Goal: Task Accomplishment & Management: Manage account settings

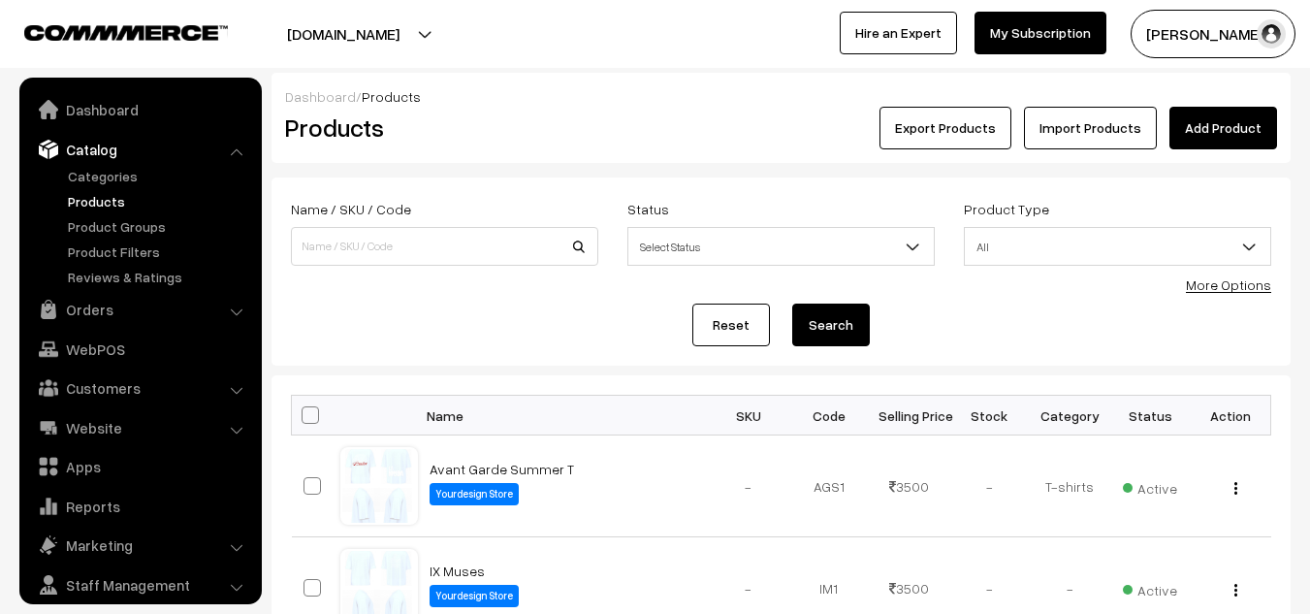
scroll to position [56, 0]
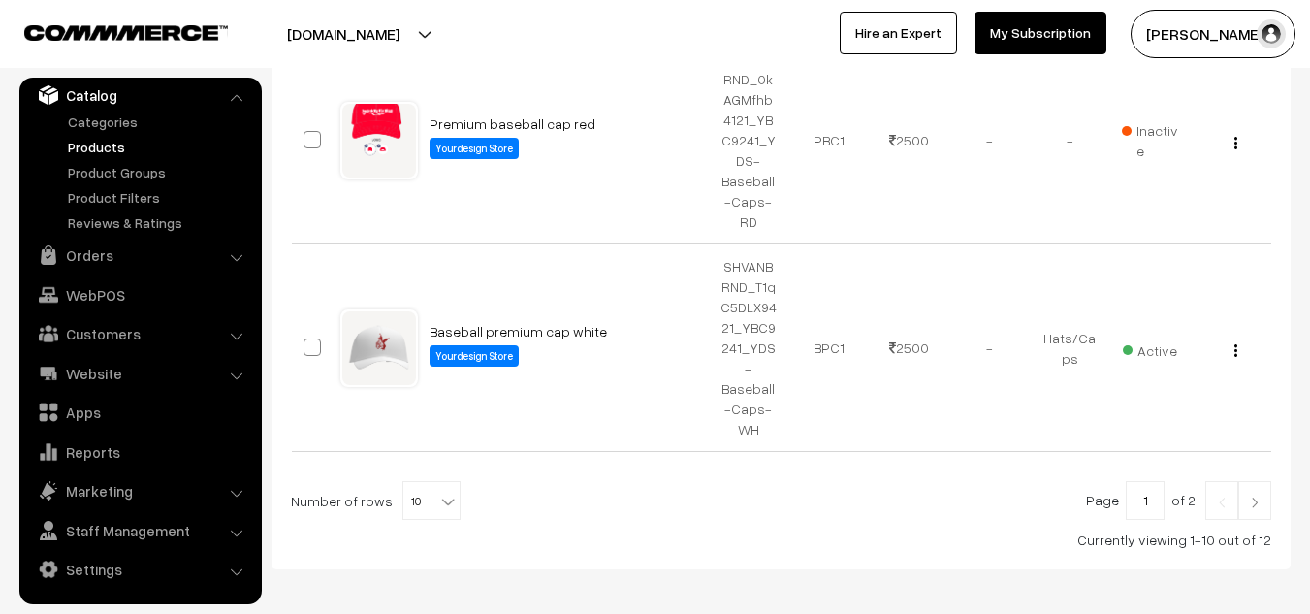
scroll to position [1204, 0]
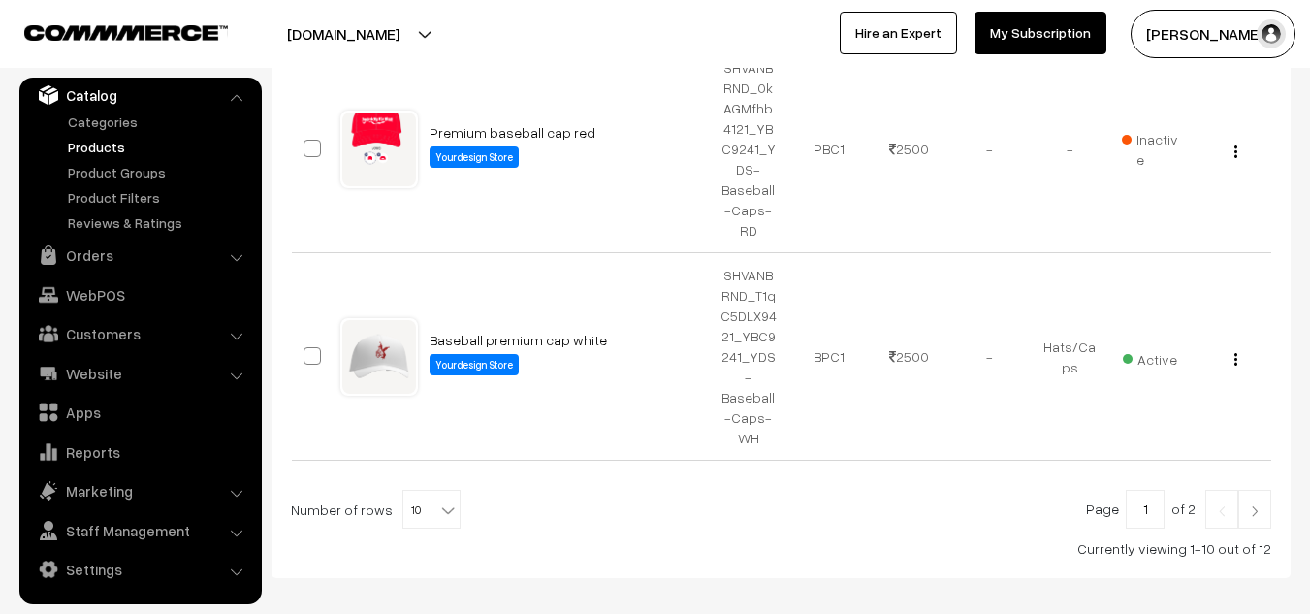
click at [1261, 490] on link at bounding box center [1254, 509] width 33 height 39
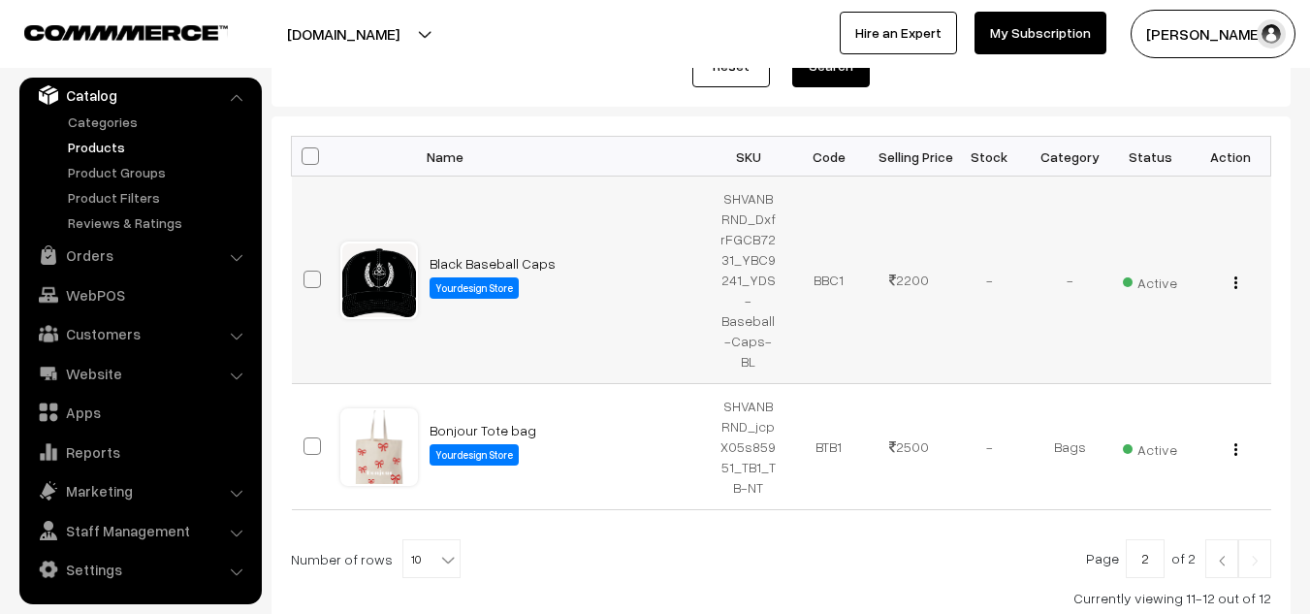
scroll to position [258, 0]
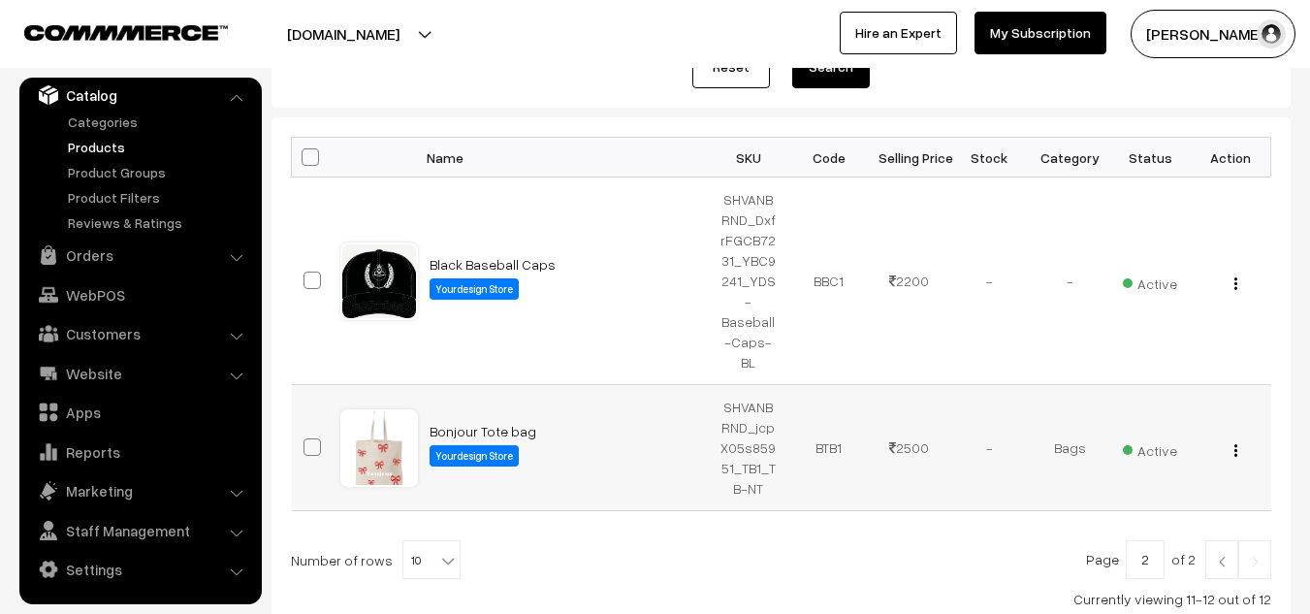
click at [1234, 442] on button "button" at bounding box center [1236, 450] width 5 height 16
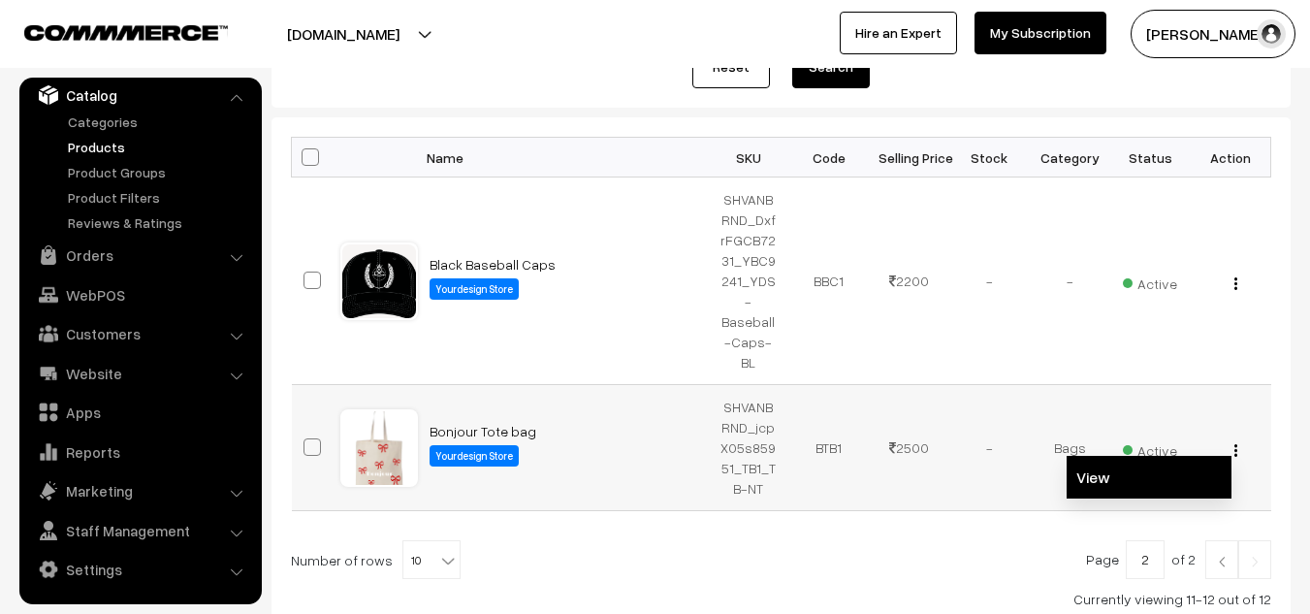
click at [1139, 456] on link "View" at bounding box center [1149, 477] width 165 height 43
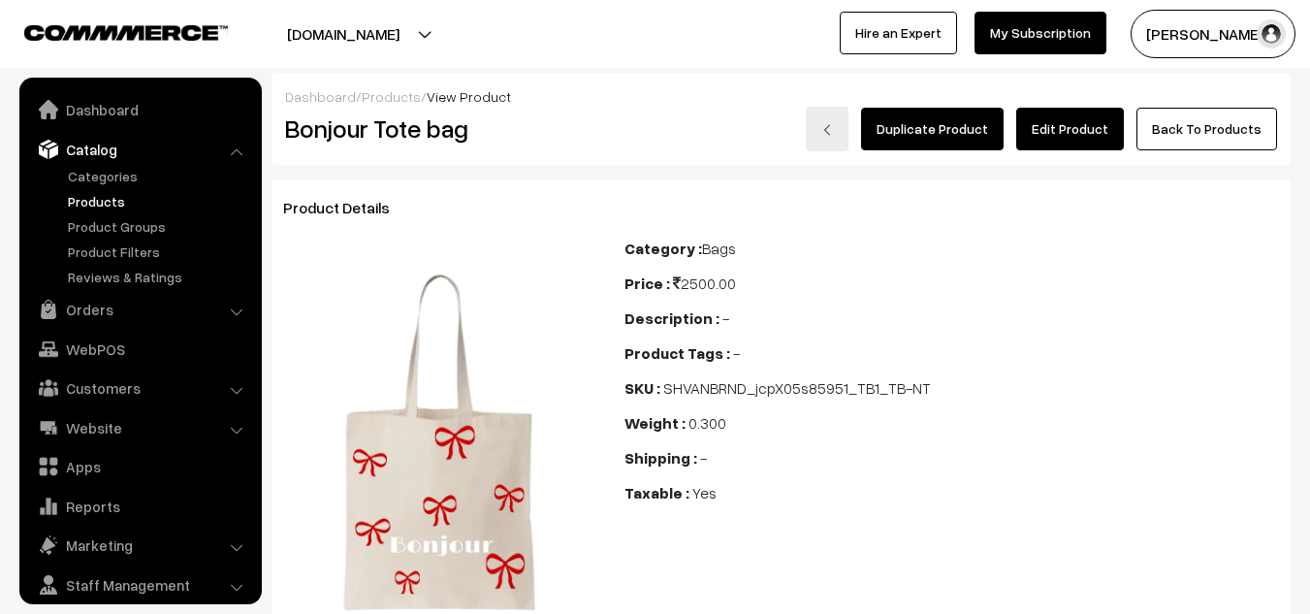
scroll to position [54, 0]
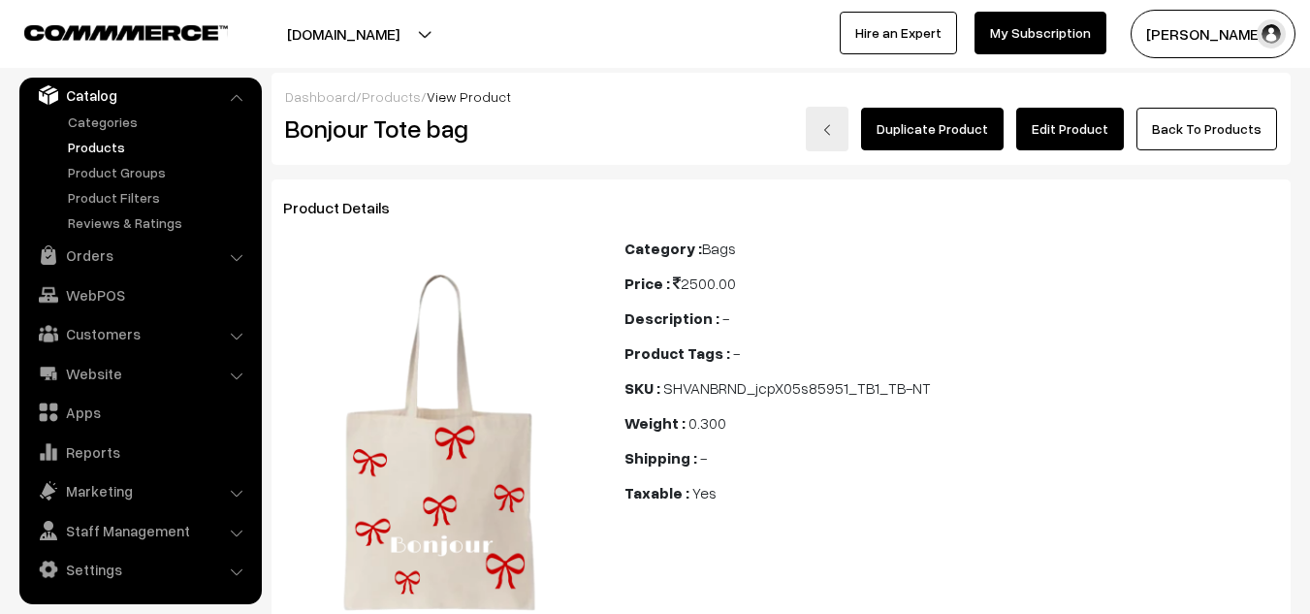
click at [1085, 129] on link "Edit Product" at bounding box center [1070, 129] width 108 height 43
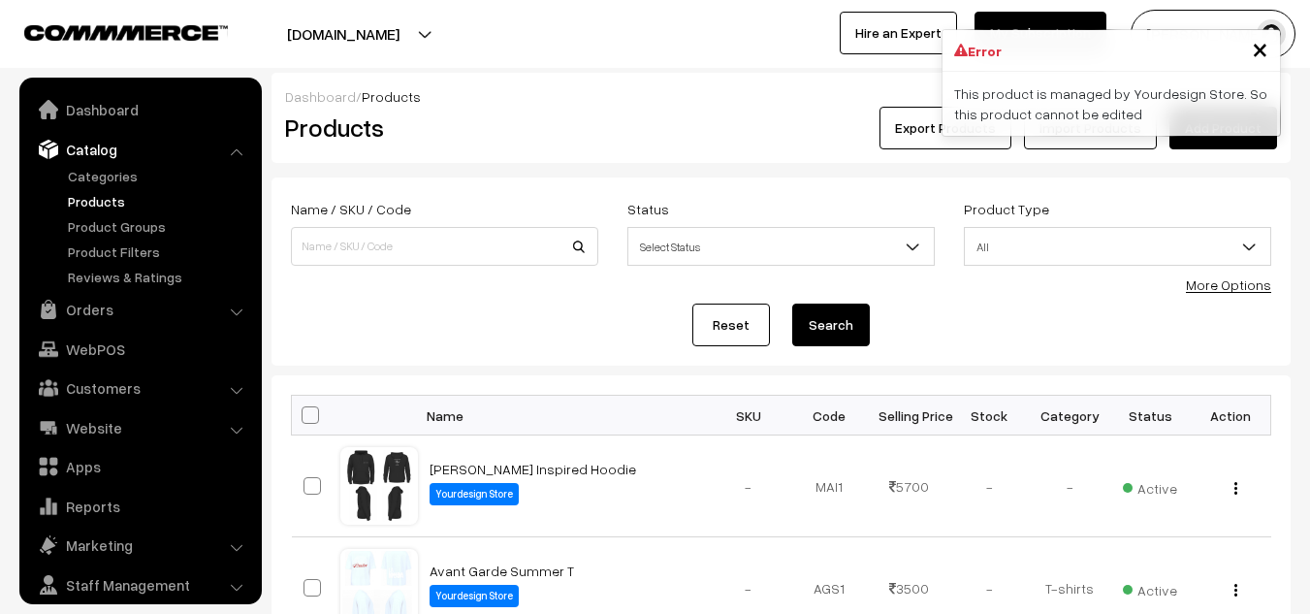
scroll to position [54, 0]
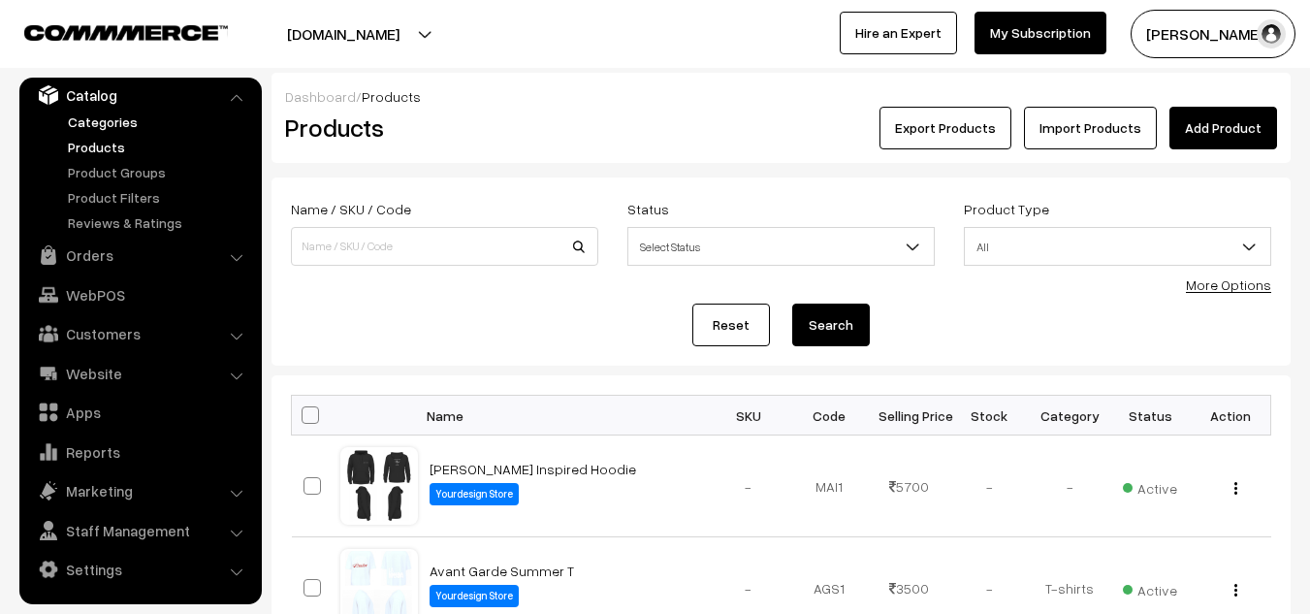
click at [115, 121] on link "Categories" at bounding box center [159, 122] width 192 height 20
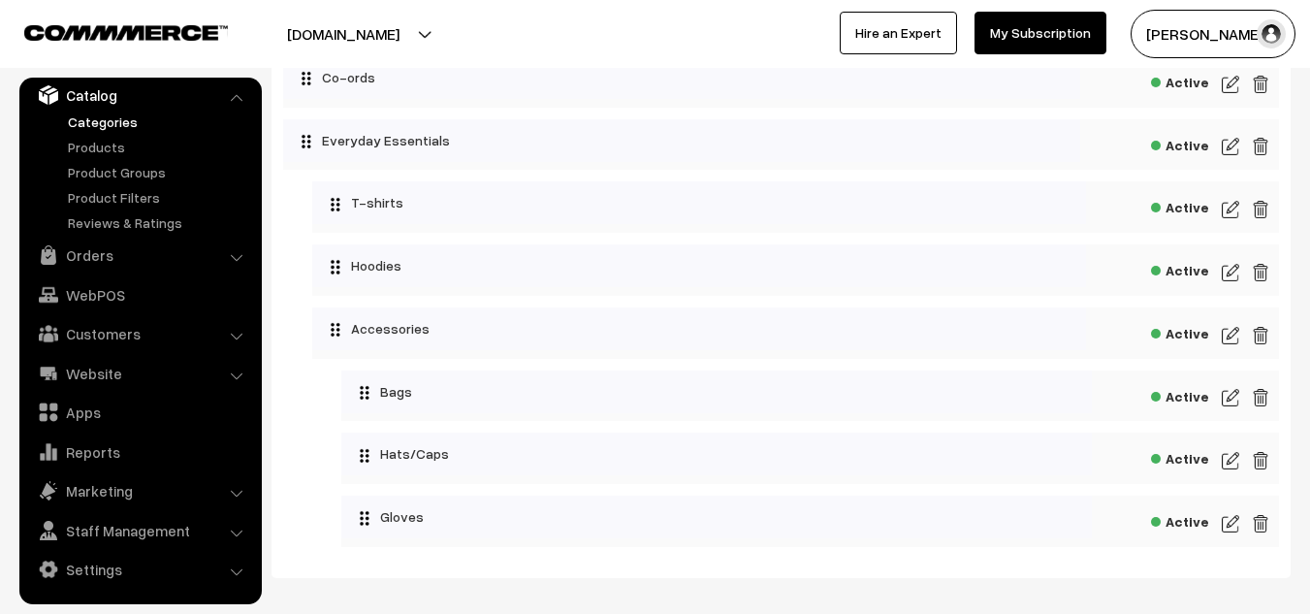
scroll to position [207, 0]
click at [1233, 393] on img at bounding box center [1230, 394] width 17 height 23
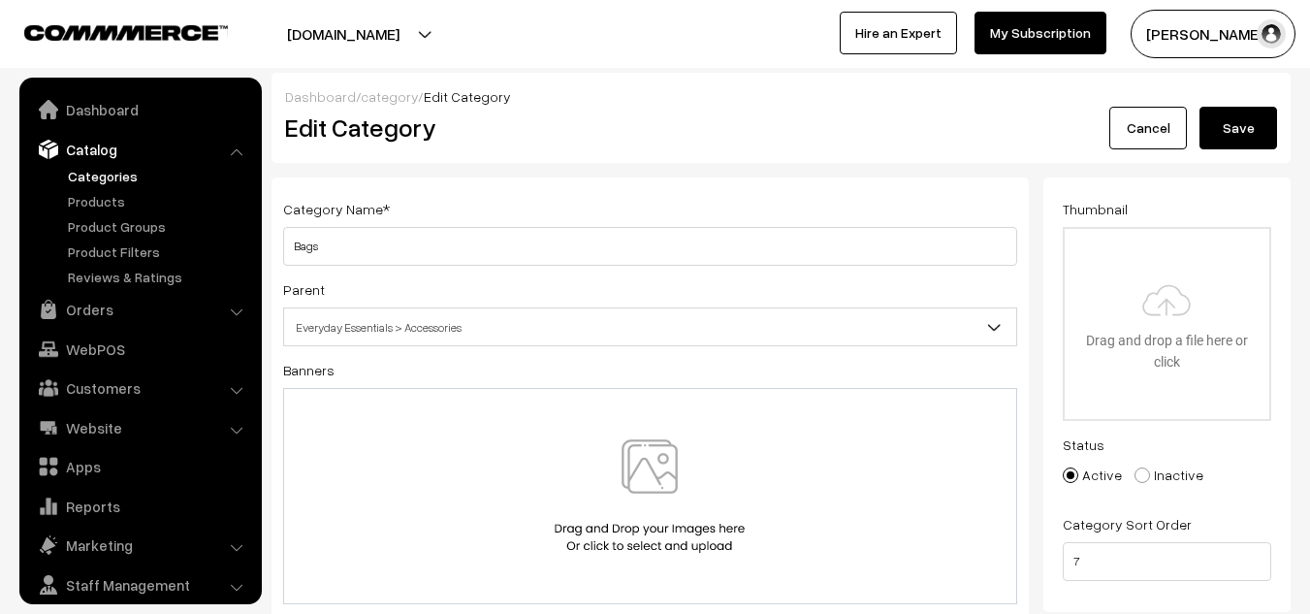
scroll to position [54, 0]
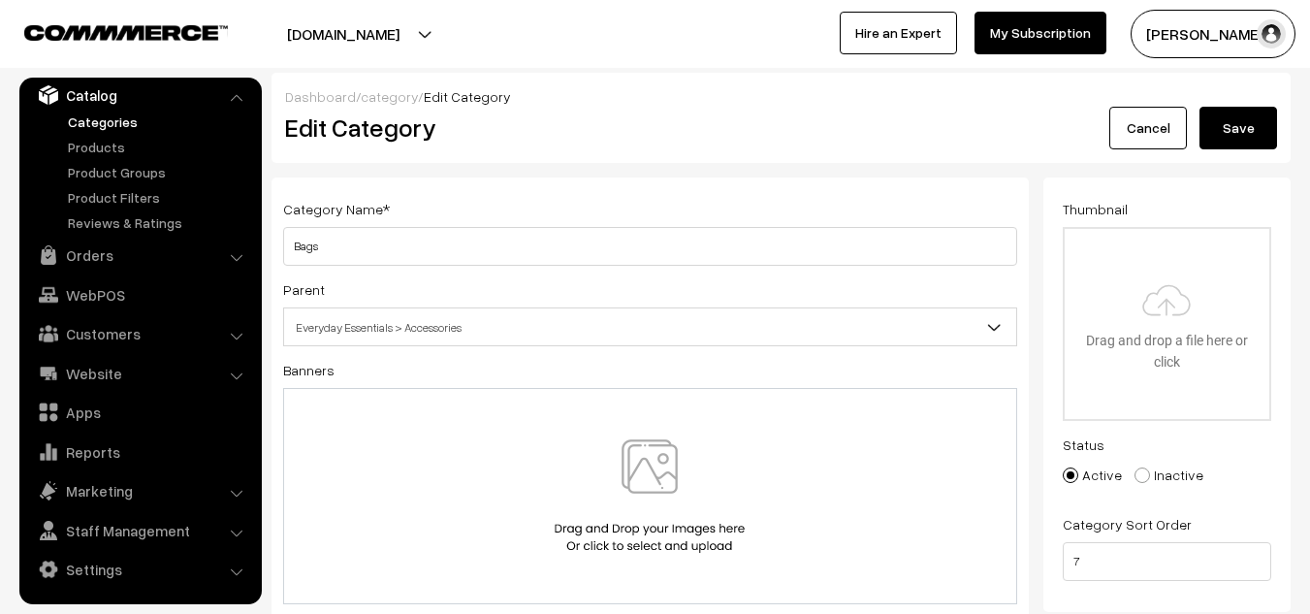
click at [645, 499] on img at bounding box center [650, 495] width 200 height 113
click at [1194, 319] on input "file" at bounding box center [1167, 324] width 205 height 190
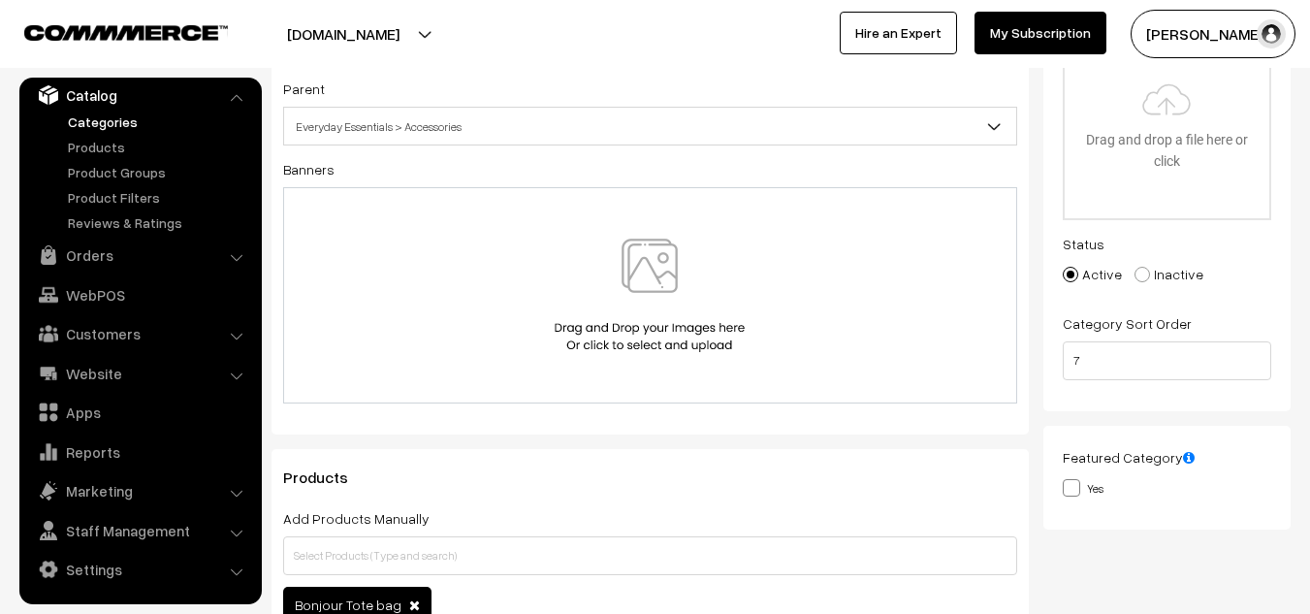
scroll to position [202, 0]
click at [626, 333] on img at bounding box center [650, 294] width 200 height 113
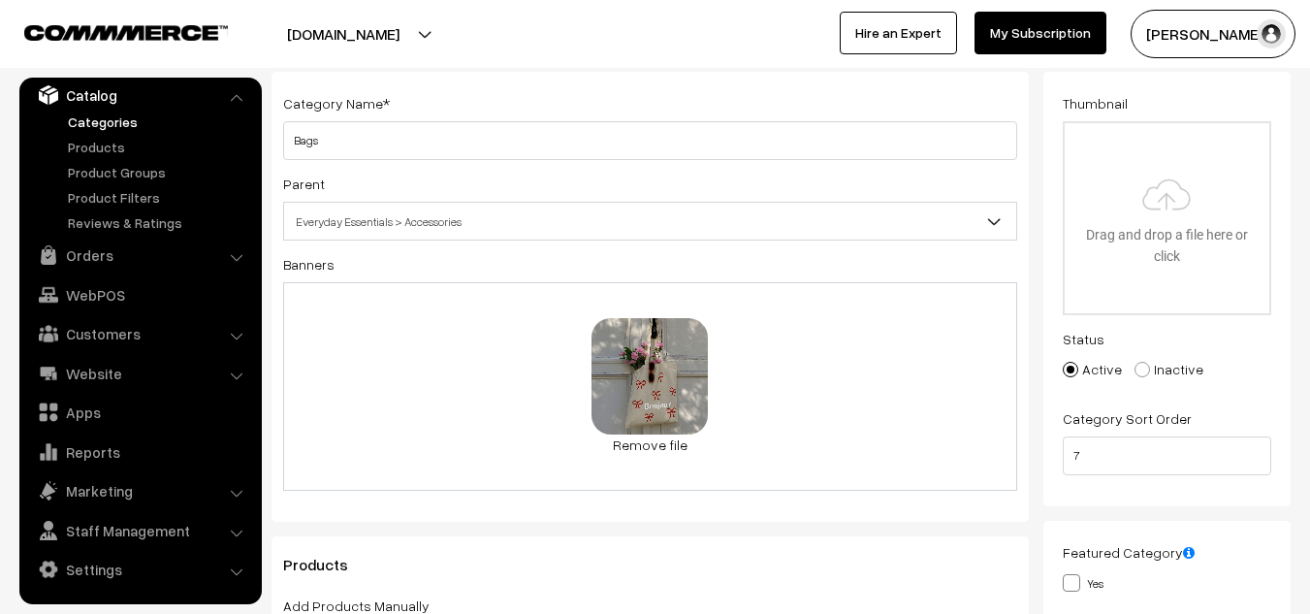
scroll to position [0, 0]
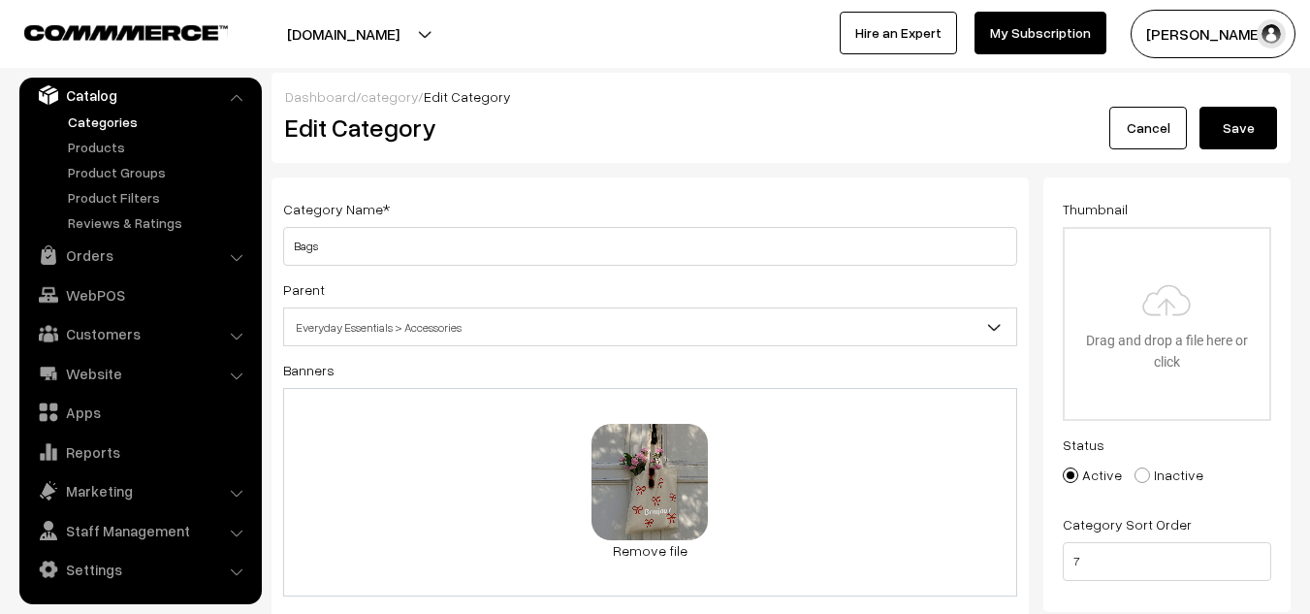
click at [1216, 132] on button "Save" at bounding box center [1239, 128] width 78 height 43
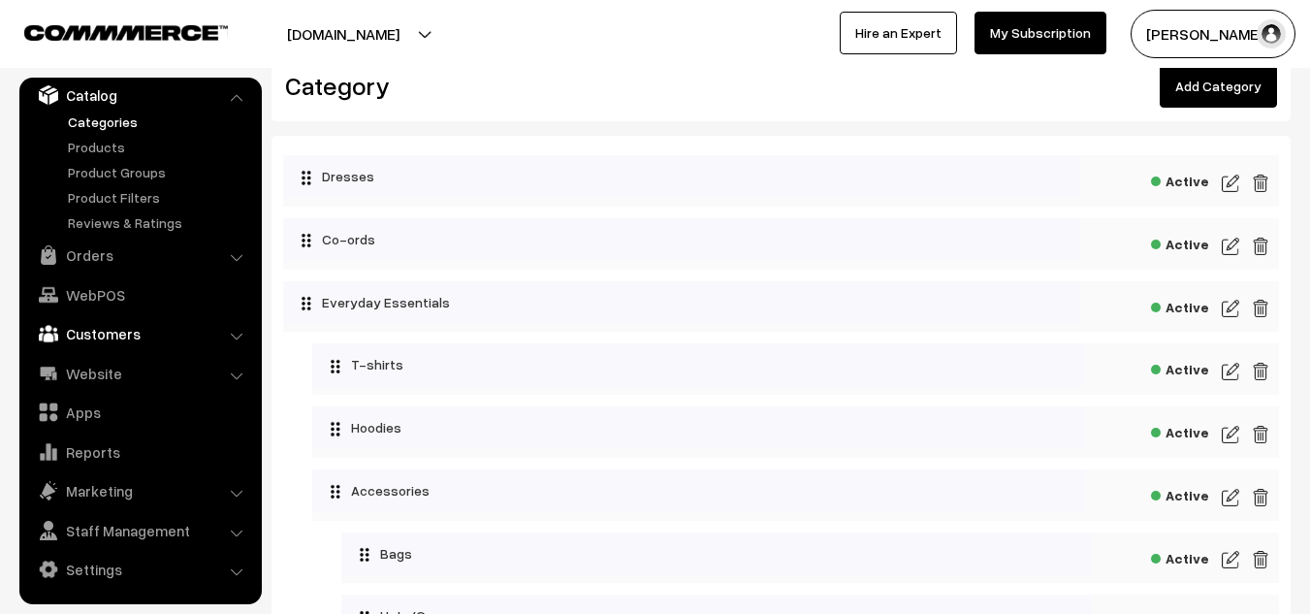
scroll to position [41, 0]
click at [119, 372] on link "Website" at bounding box center [139, 373] width 231 height 35
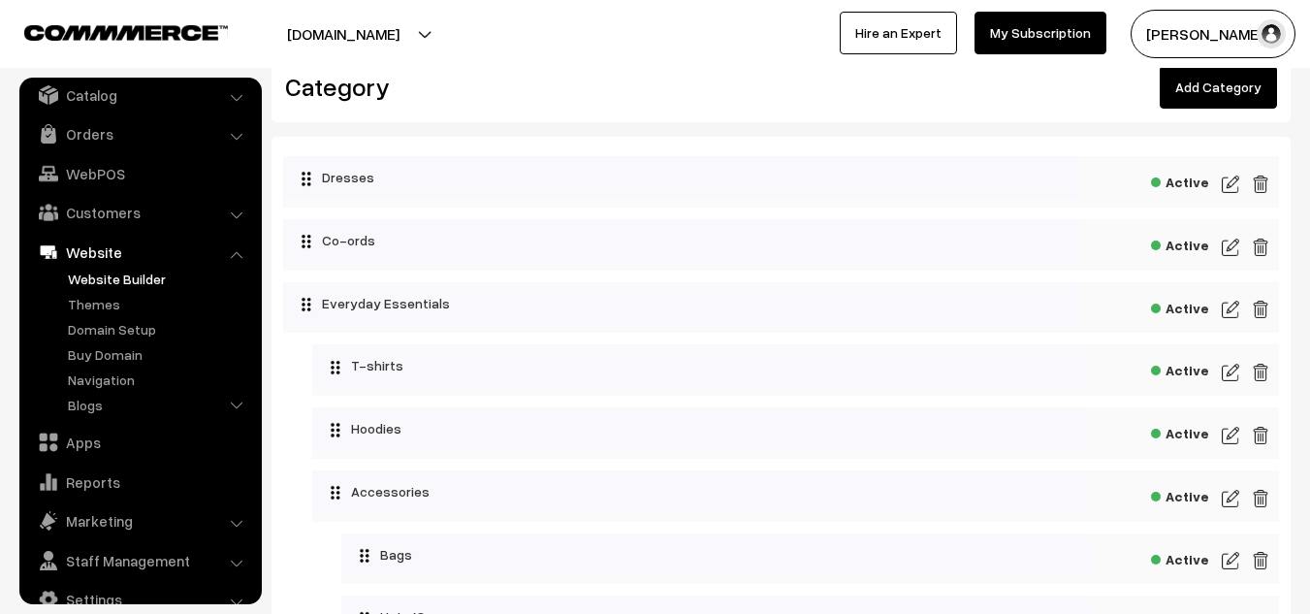
click at [151, 277] on link "Website Builder" at bounding box center [159, 279] width 192 height 20
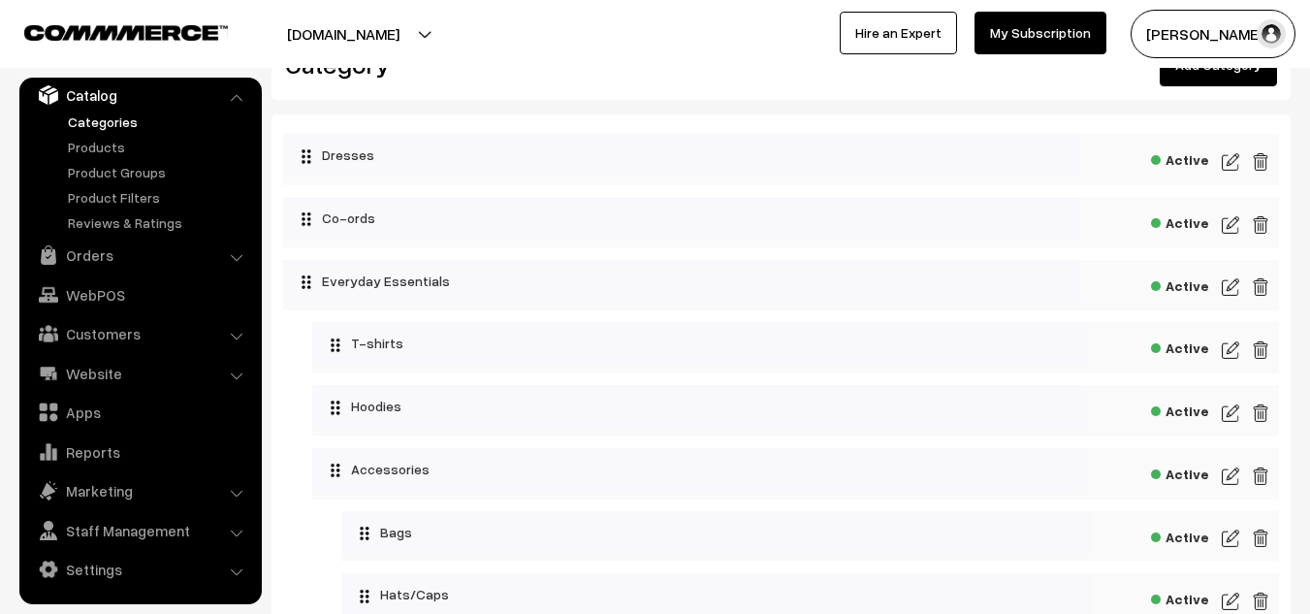
scroll to position [62, 0]
click at [106, 380] on link "Website" at bounding box center [139, 373] width 231 height 35
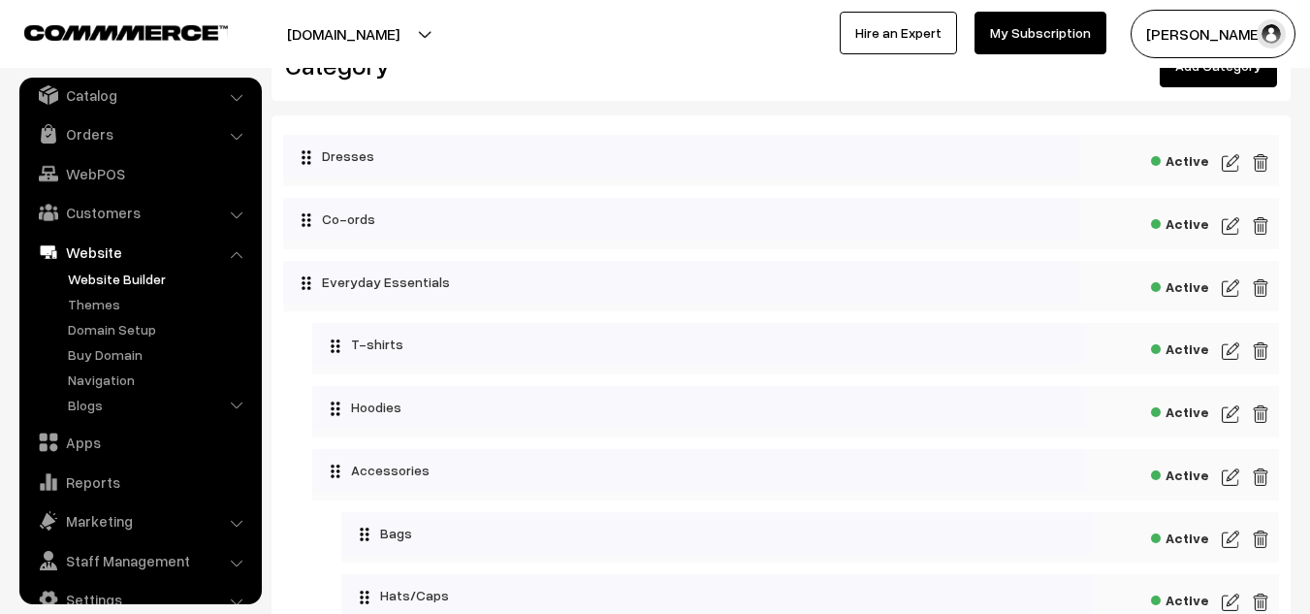
click at [154, 279] on link "Website Builder" at bounding box center [159, 279] width 192 height 20
